Goal: Task Accomplishment & Management: Manage account settings

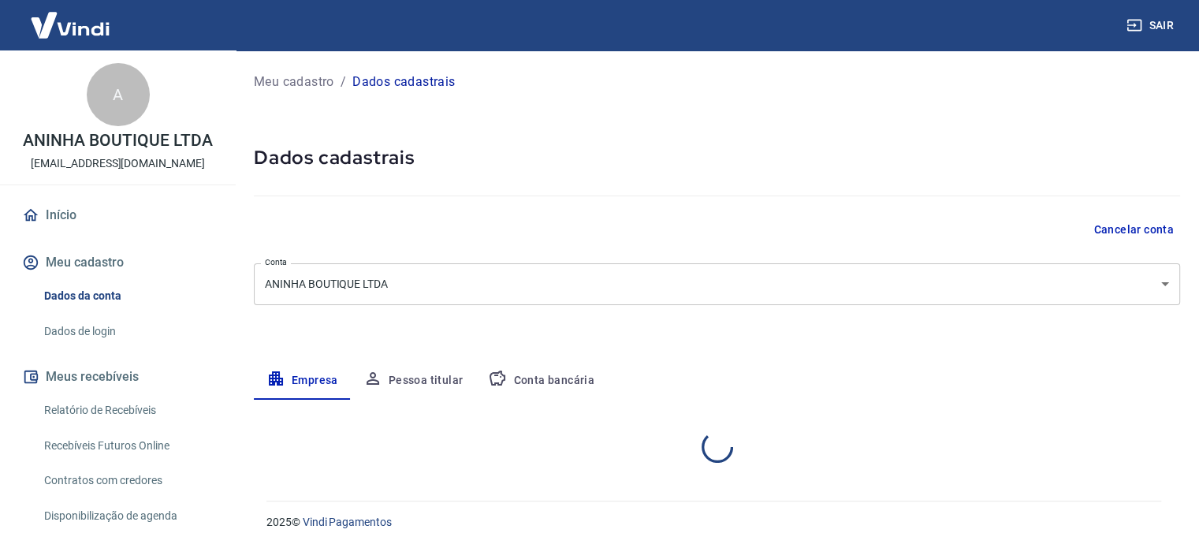
select select "SC"
select select "business"
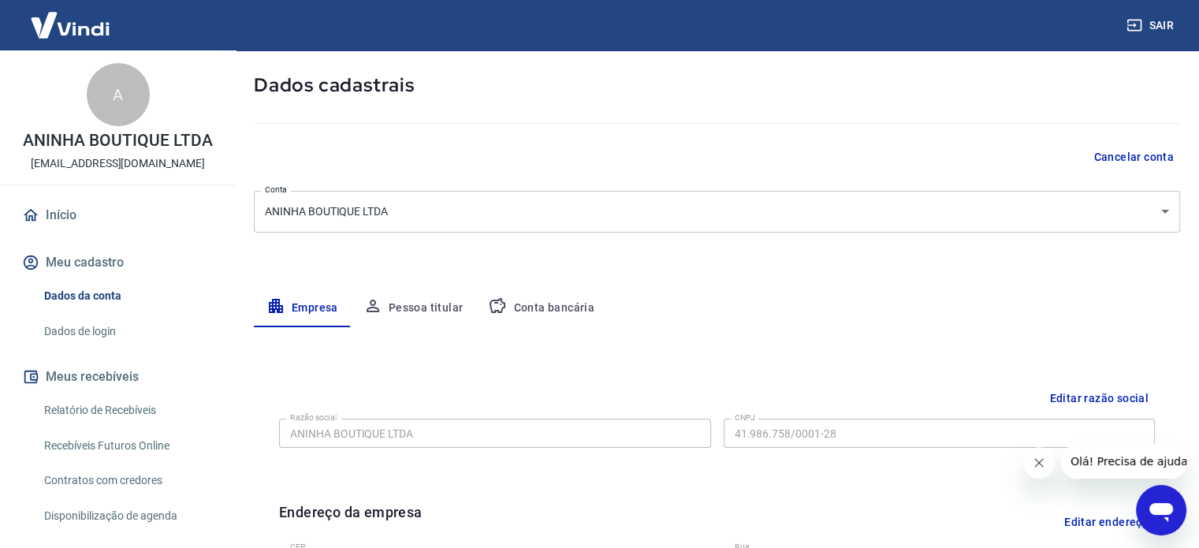
scroll to position [158, 0]
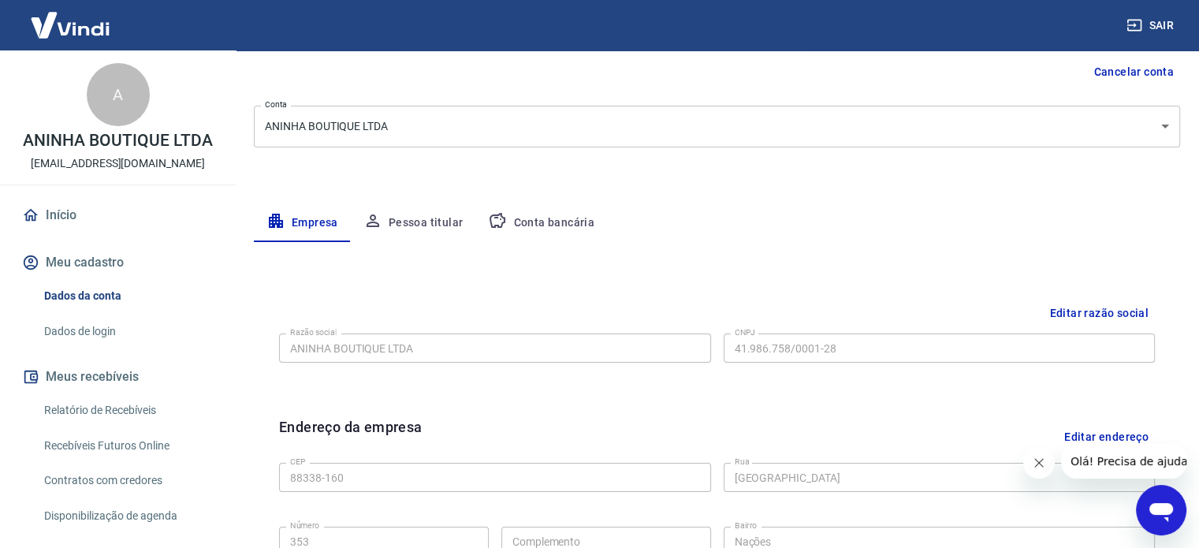
click at [535, 217] on button "Conta bancária" at bounding box center [541, 223] width 132 height 38
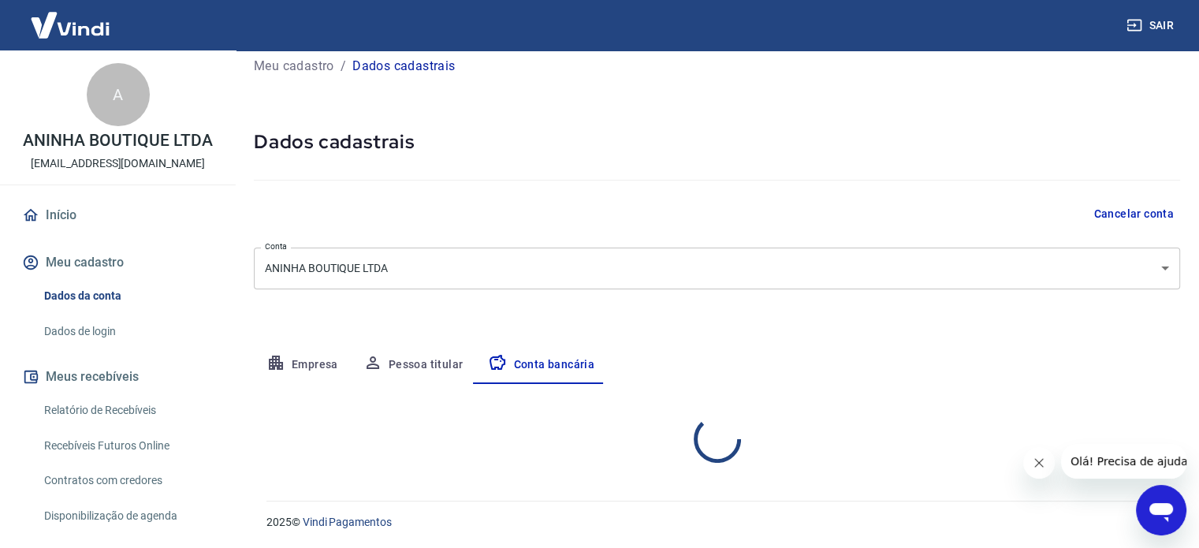
select select "1"
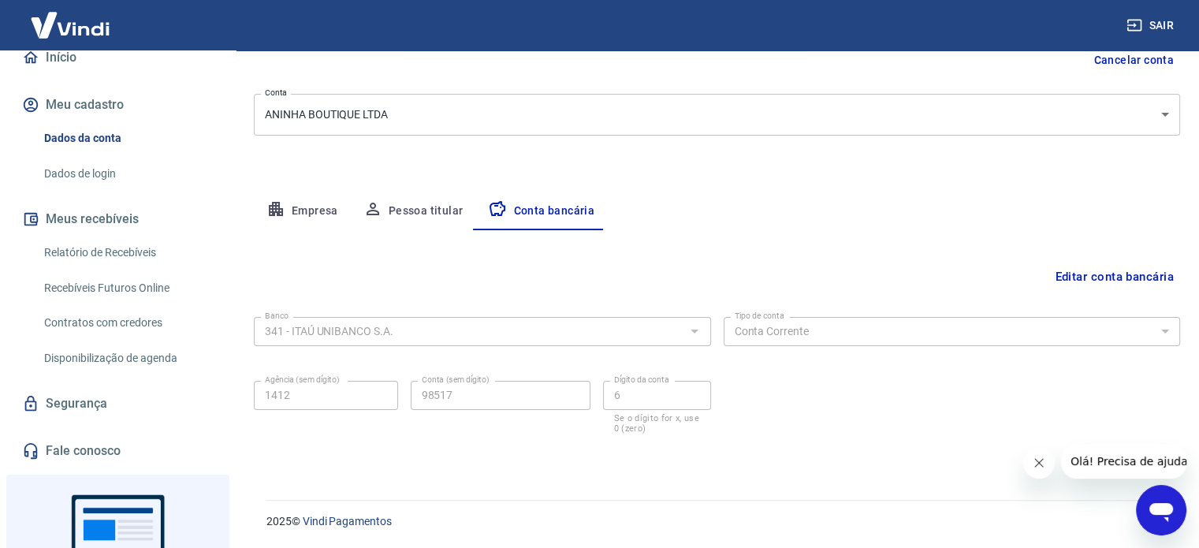
click at [395, 214] on button "Pessoa titular" at bounding box center [413, 211] width 125 height 38
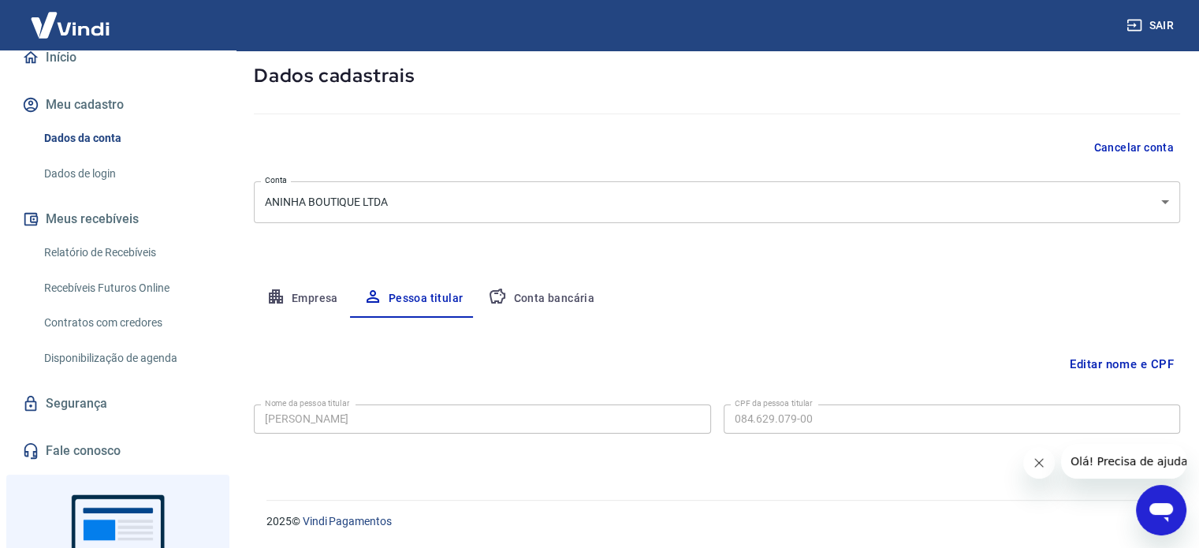
click at [548, 293] on button "Conta bancária" at bounding box center [541, 299] width 132 height 38
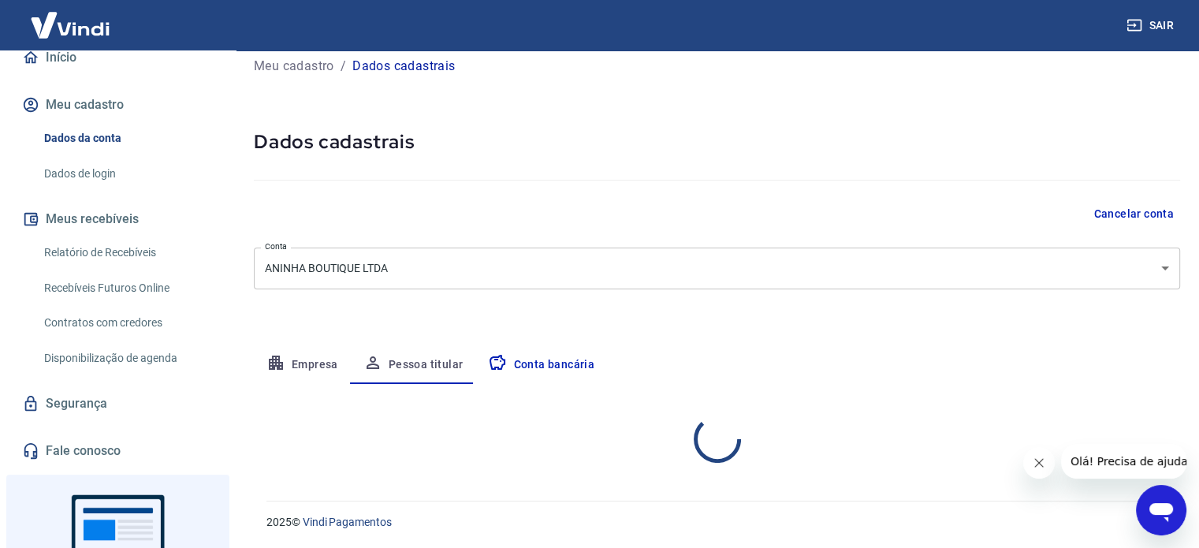
select select "1"
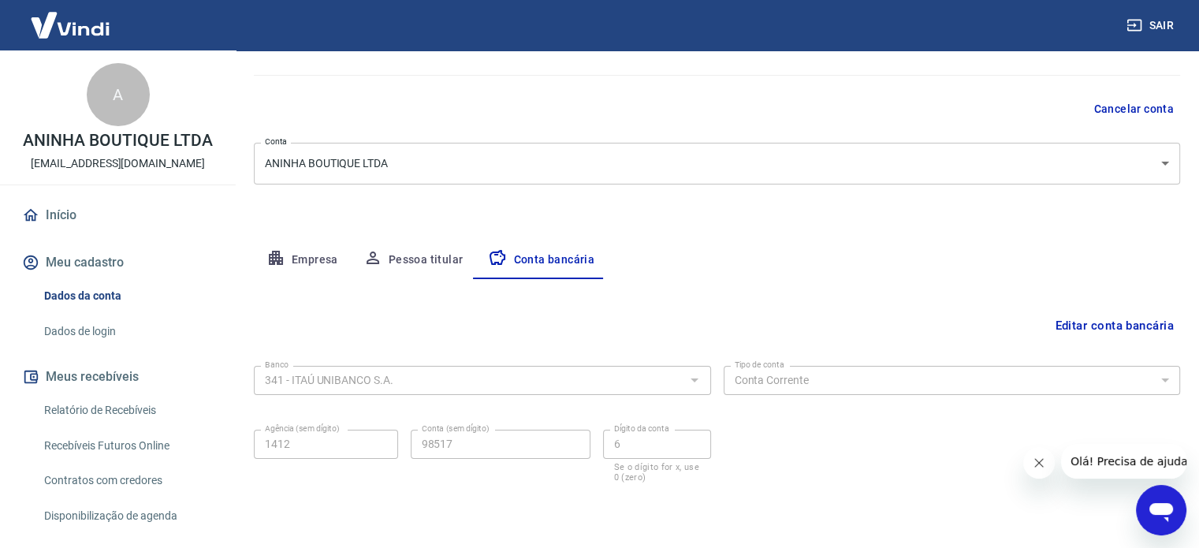
scroll to position [169, 0]
